Goal: Obtain resource: Obtain resource

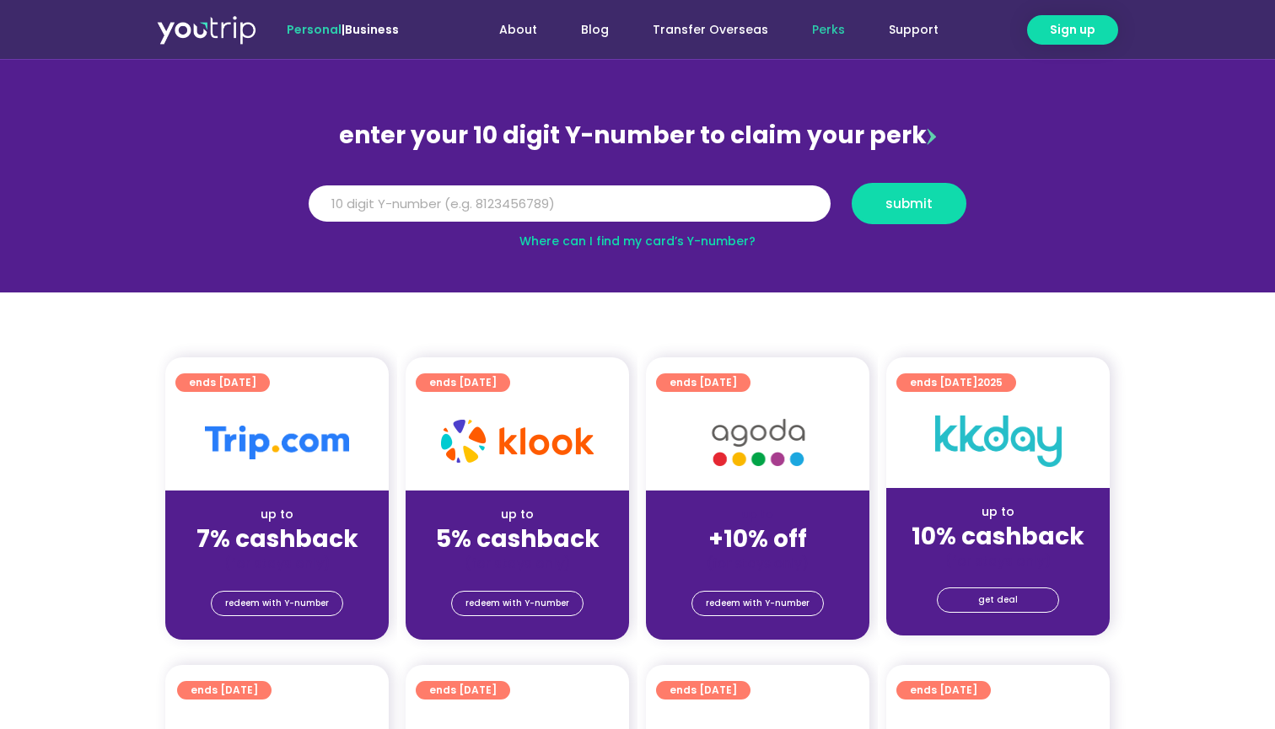
scroll to position [126, 0]
click at [751, 596] on span "redeem with Y-number" at bounding box center [758, 604] width 104 height 24
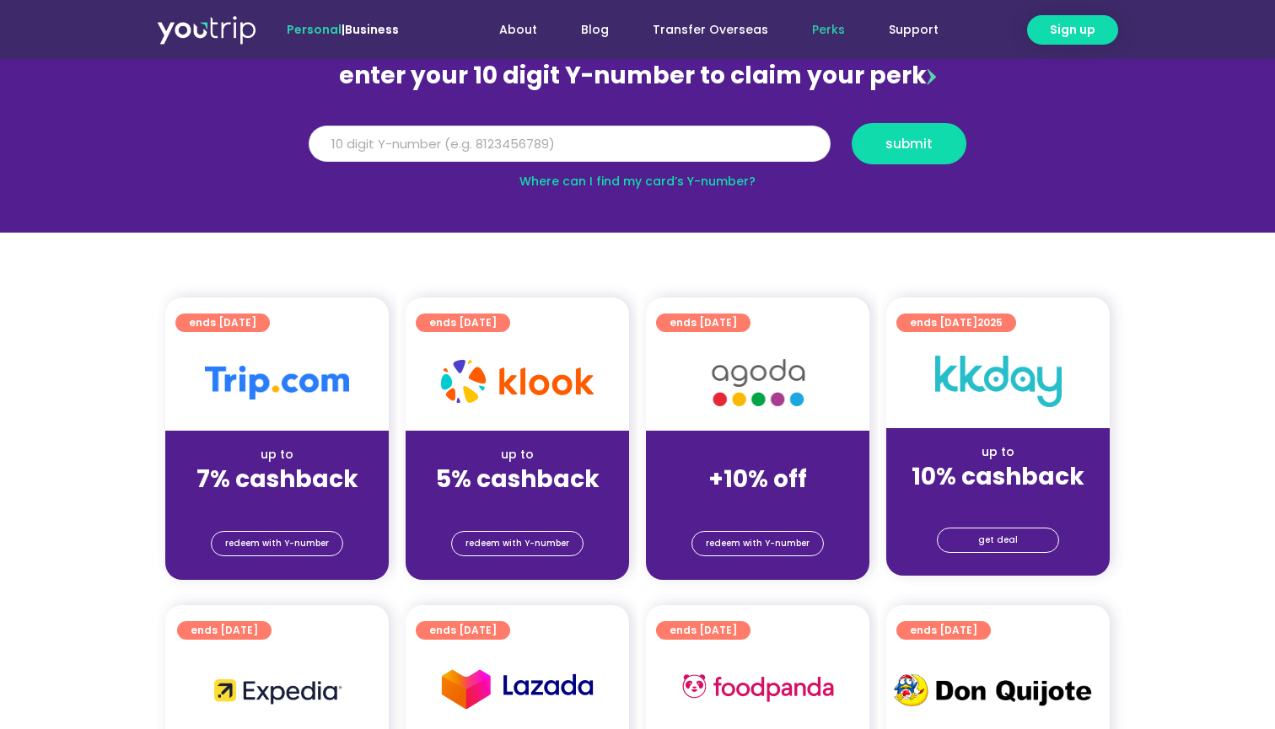
click at [548, 136] on input "Y Number" at bounding box center [570, 144] width 522 height 37
click at [551, 145] on input "Y Number" at bounding box center [570, 144] width 522 height 37
type input "8190623792"
click at [880, 165] on div "Y Number 8190623792 submit" at bounding box center [637, 150] width 679 height 54
click at [880, 164] on button "submit" at bounding box center [909, 143] width 115 height 41
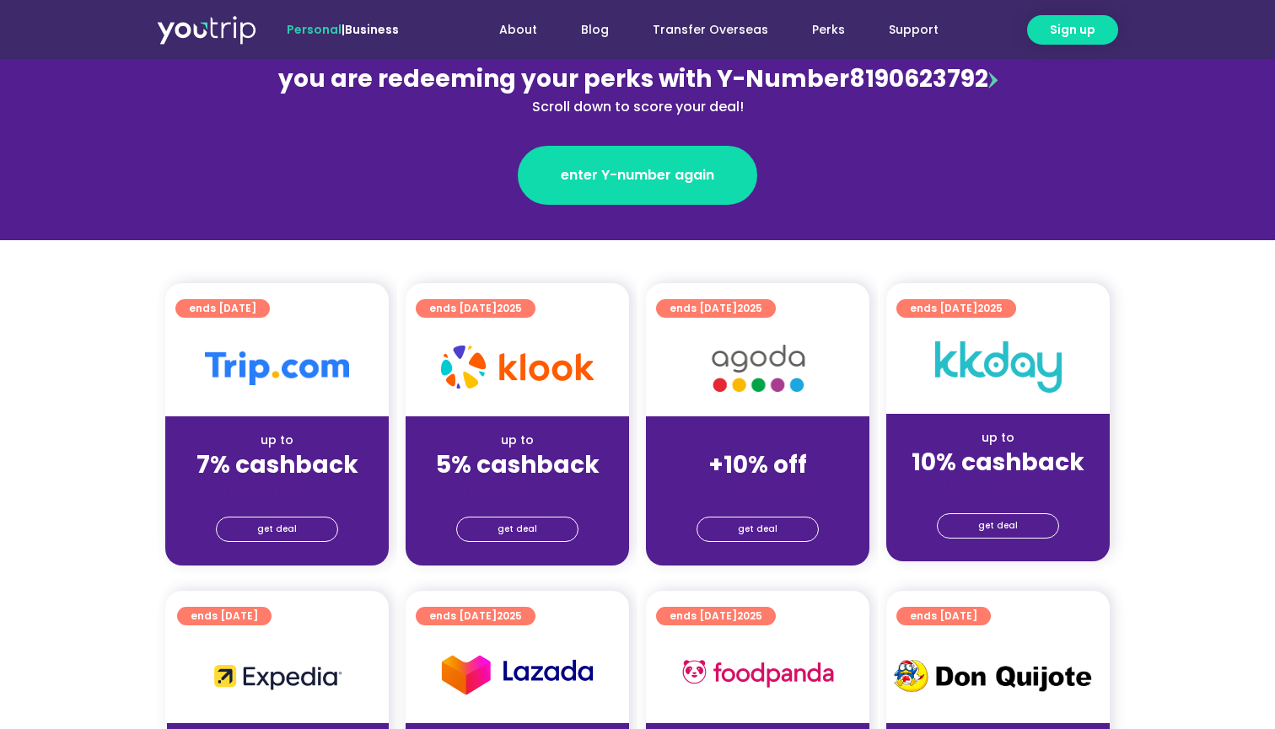
scroll to position [249, 1]
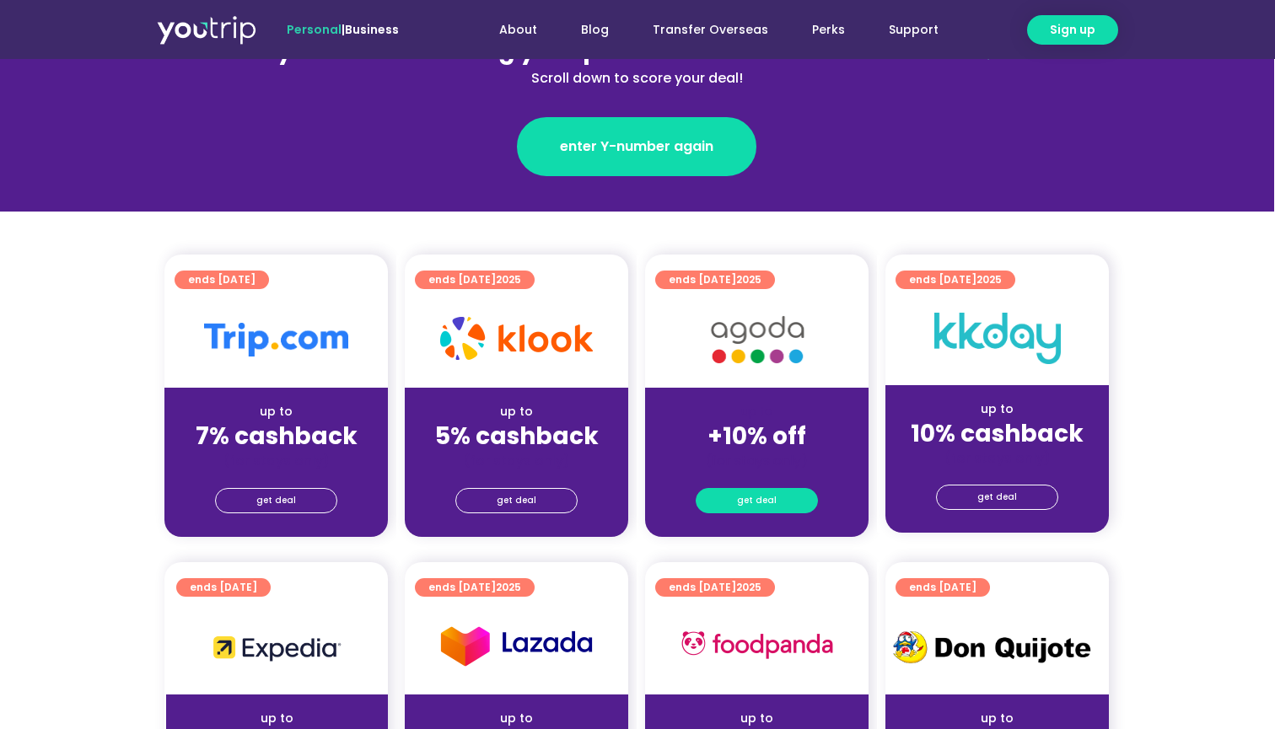
click at [751, 496] on span "get deal" at bounding box center [757, 501] width 40 height 24
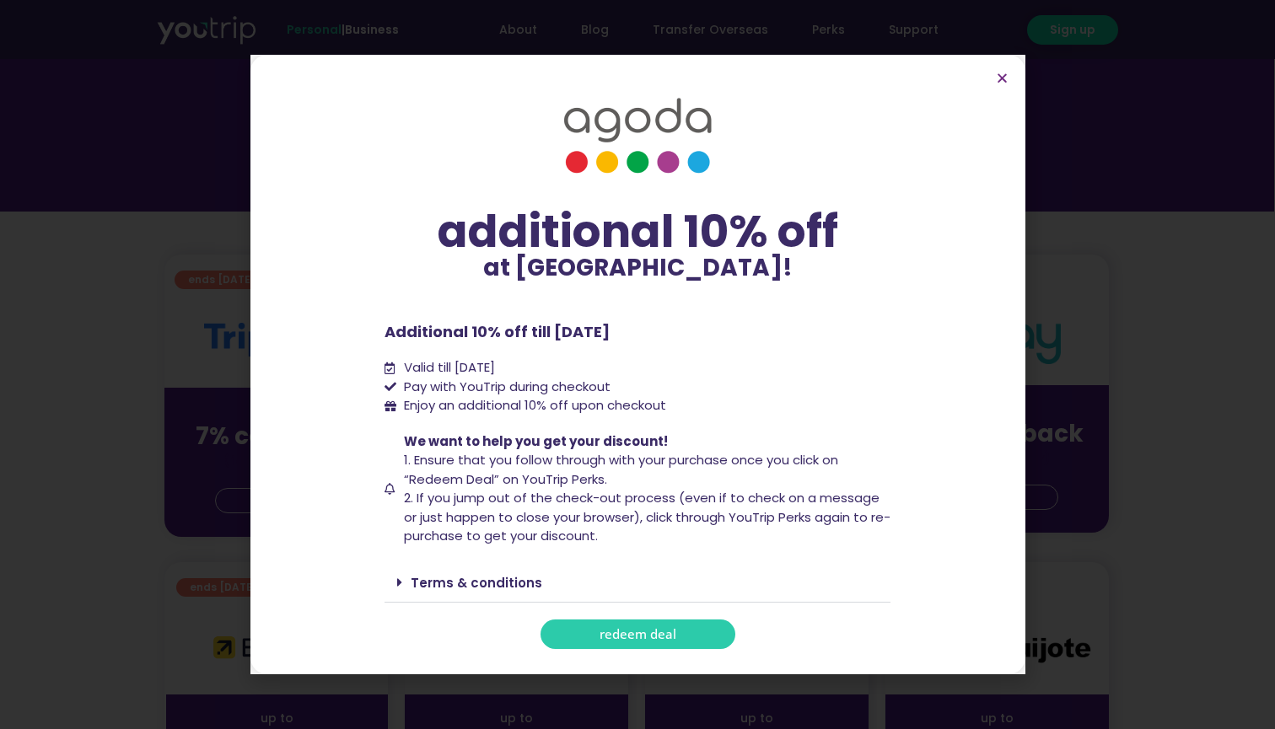
click at [623, 634] on span "redeem deal" at bounding box center [638, 634] width 77 height 13
